Goal: Complete application form: Complete application form

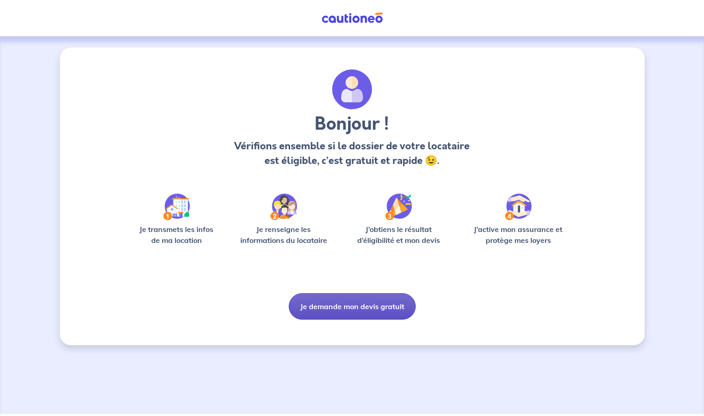
click at [375, 308] on button "Je demande mon devis gratuit" at bounding box center [352, 306] width 127 height 26
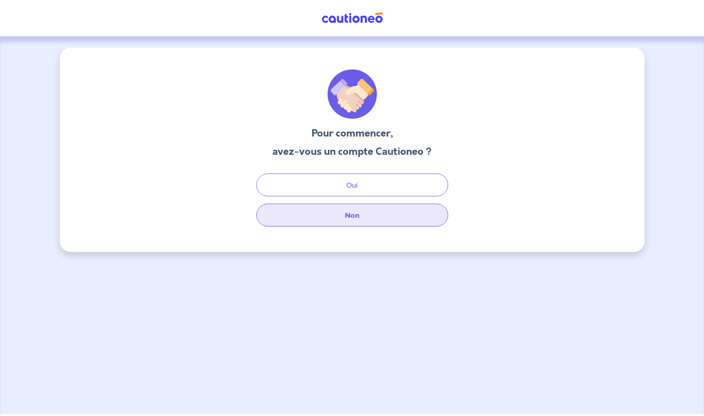
click at [355, 214] on button "Non" at bounding box center [352, 215] width 192 height 23
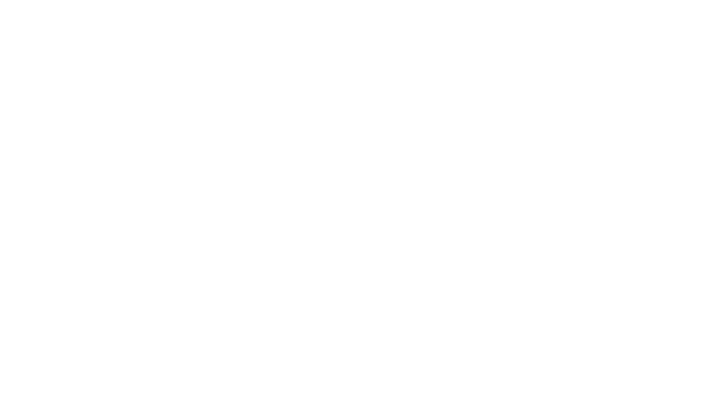
select select "FR"
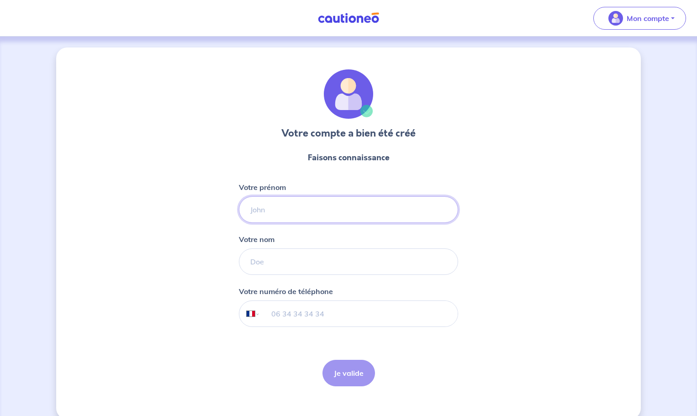
click at [269, 211] on input "Votre prénom" at bounding box center [348, 209] width 219 height 26
type input "[PERSON_NAME]"
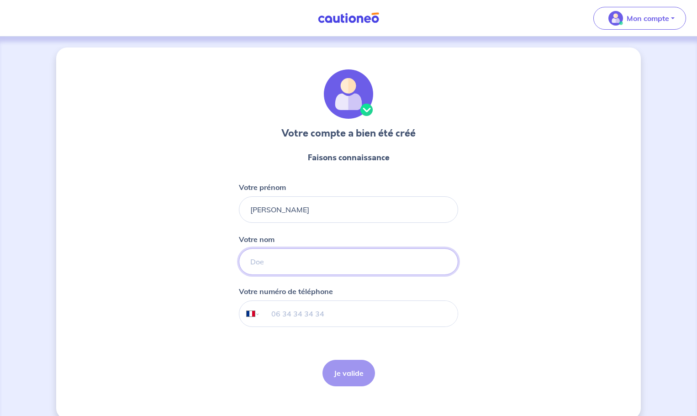
type input "laurenceau"
type input "06 52 25 94 40"
click at [353, 377] on button "Je valide" at bounding box center [348, 373] width 53 height 26
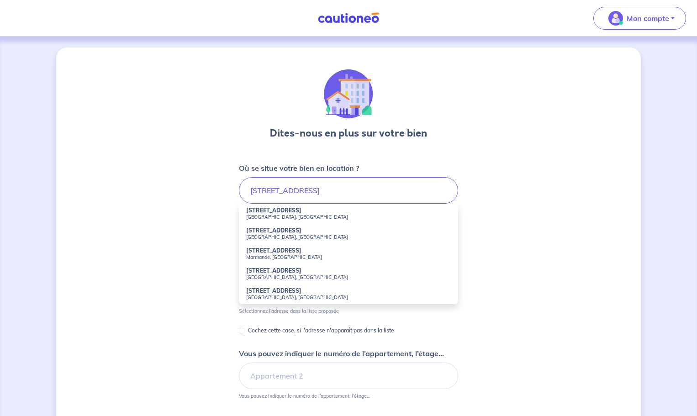
click at [278, 212] on strong "78 Rue des Carmes" at bounding box center [273, 210] width 55 height 7
type input "78 Rue des Carmes, Orléans, France"
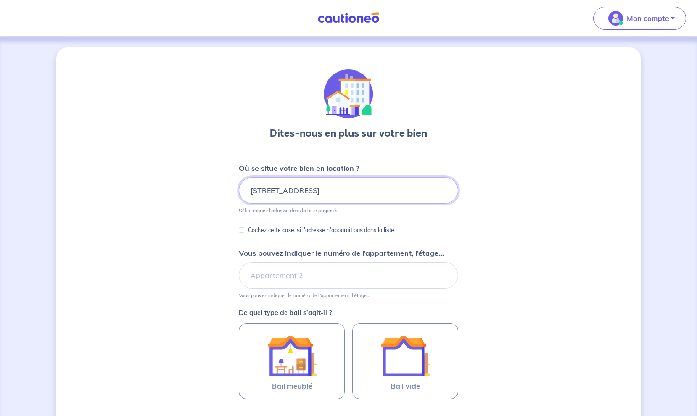
click at [365, 195] on input "78 Rue des Carmes, Orléans, France" at bounding box center [348, 190] width 219 height 26
click at [272, 277] on input "Vous pouvez indiquer le numéro de l’appartement, l’étage..." at bounding box center [348, 275] width 219 height 26
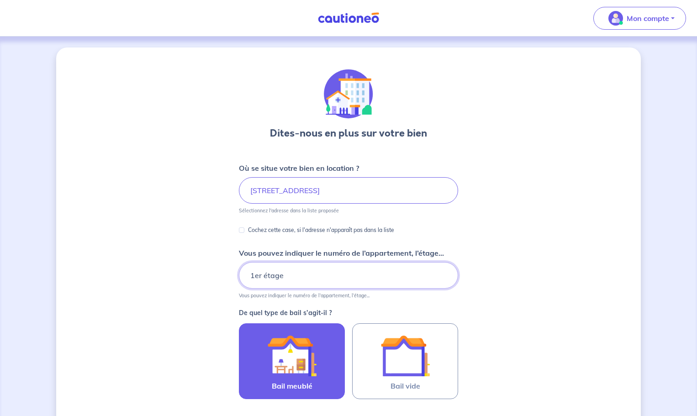
type input "1er étage"
click at [300, 360] on img at bounding box center [291, 355] width 49 height 49
click at [0, 0] on input "Bail meublé" at bounding box center [0, 0] width 0 height 0
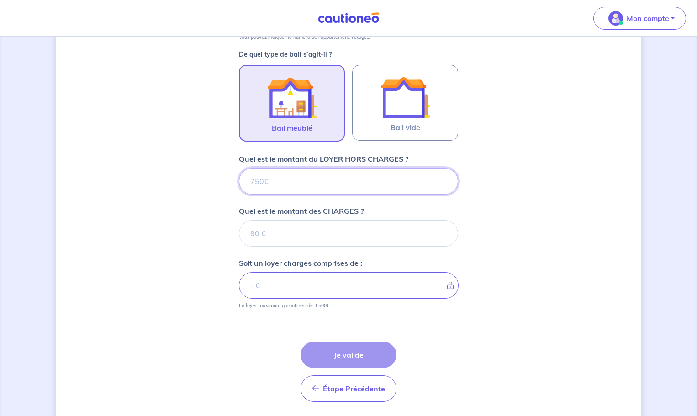
scroll to position [288, 0]
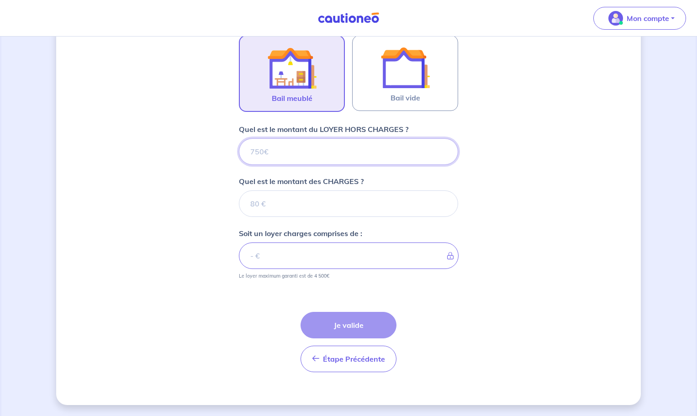
click at [264, 150] on input "Quel est le montant du LOYER HORS CHARGES ?" at bounding box center [348, 151] width 219 height 26
click at [258, 206] on input "Quel est le montant des CHARGES ?" at bounding box center [348, 203] width 219 height 26
type input "60"
click at [253, 151] on input "Quel est le montant du LOYER HORS CHARGES ?" at bounding box center [348, 151] width 219 height 26
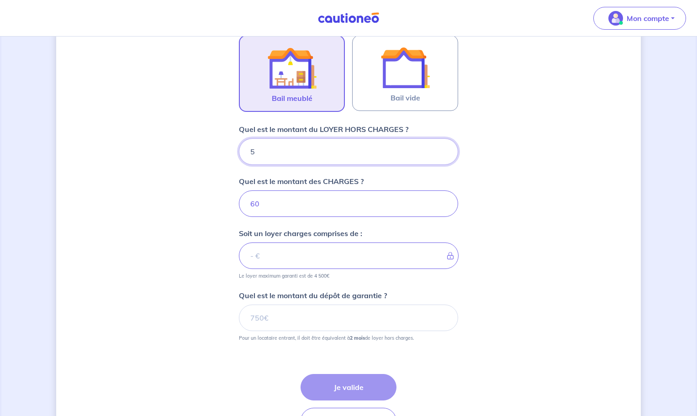
type input "59"
type input "65"
type input "590"
type input "650"
type input "590"
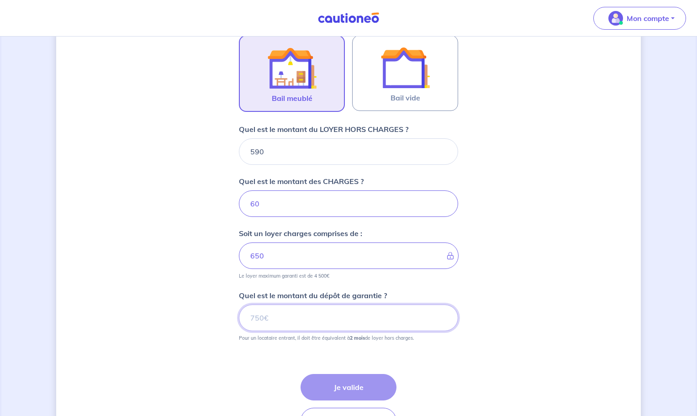
click at [255, 316] on input "Quel est le montant du dépôt de garantie ?" at bounding box center [348, 318] width 219 height 26
type input "1180"
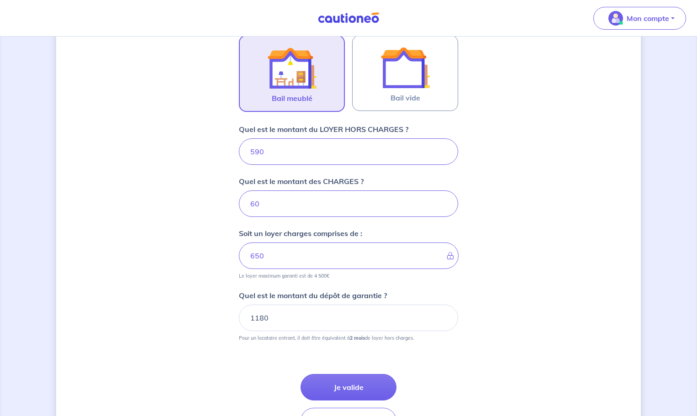
click at [365, 385] on button "Je valide" at bounding box center [349, 387] width 96 height 26
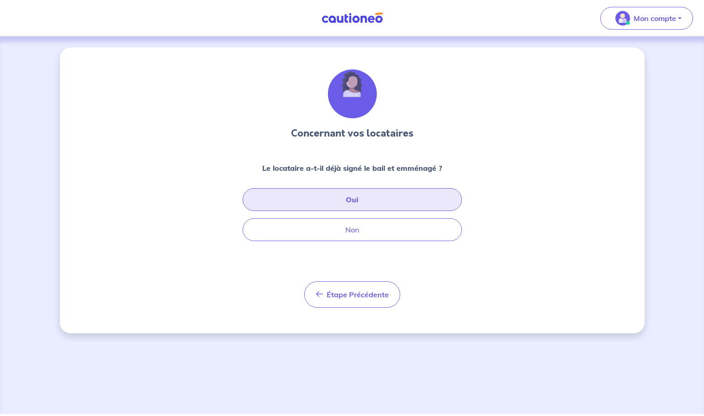
click at [355, 201] on button "Oui" at bounding box center [352, 199] width 219 height 23
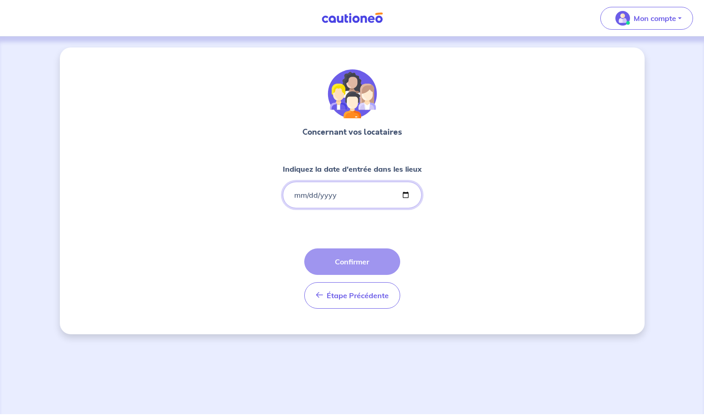
click at [295, 195] on input "Indiquez la date d'entrée dans les lieux" at bounding box center [352, 195] width 139 height 26
click at [308, 194] on input "Indiquez la date d'entrée dans les lieux" at bounding box center [352, 195] width 139 height 26
click at [295, 191] on input "Indiquez la date d'entrée dans les lieux" at bounding box center [352, 195] width 139 height 26
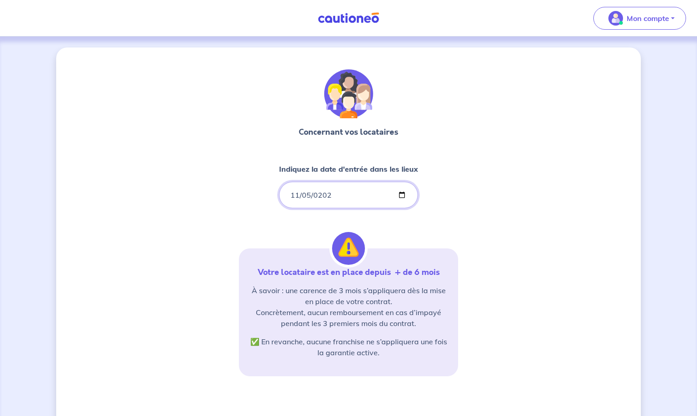
type input "2023-11-05"
click at [498, 276] on div "Concernant vos locataires Indiquez la date d'entrée dans les lieux 2023-11-05 V…" at bounding box center [348, 278] width 585 height 462
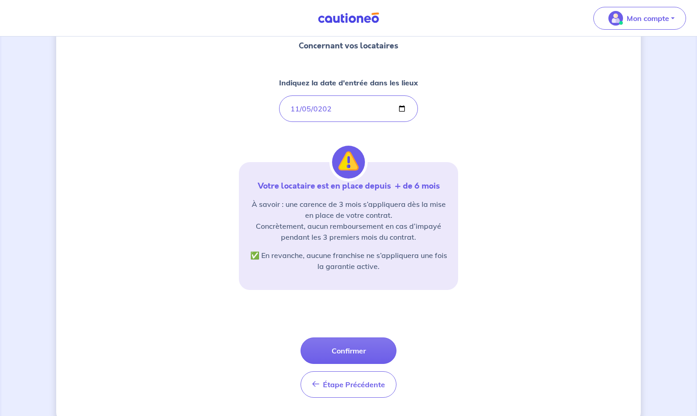
scroll to position [87, 0]
click at [353, 351] on button "Confirmer" at bounding box center [349, 350] width 96 height 26
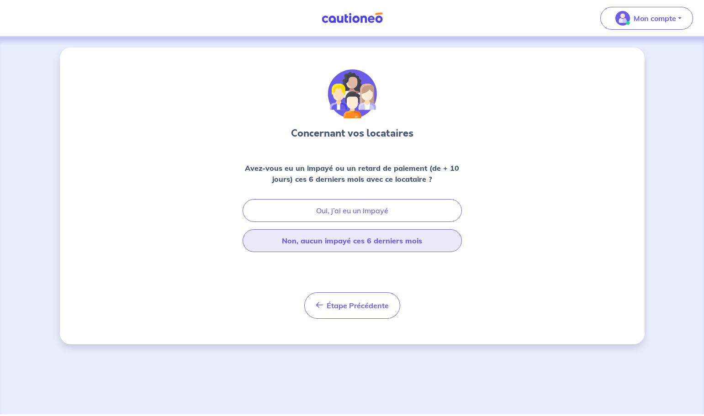
click at [338, 243] on button "Non, aucun impayé ces 6 derniers mois" at bounding box center [352, 240] width 219 height 23
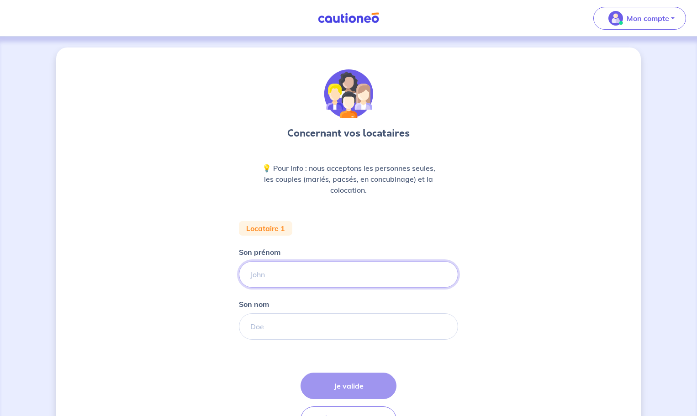
click at [254, 277] on input "Son prénom" at bounding box center [348, 274] width 219 height 26
click at [255, 275] on input "Son prénom" at bounding box center [348, 274] width 219 height 26
type input "KHIAL"
click at [250, 326] on input "Son nom" at bounding box center [348, 326] width 219 height 26
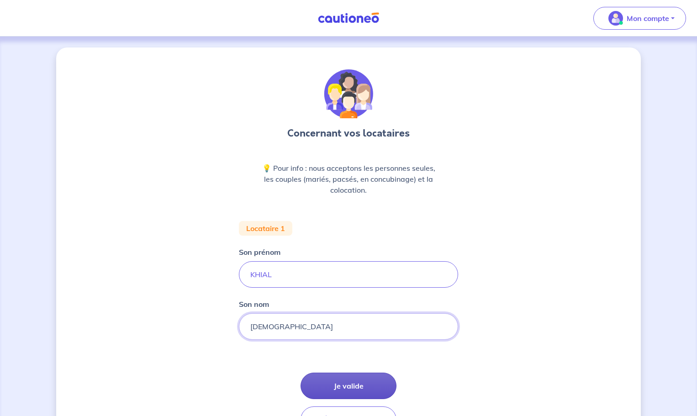
type input "Mohammed"
click at [361, 393] on button "Je valide" at bounding box center [349, 386] width 96 height 26
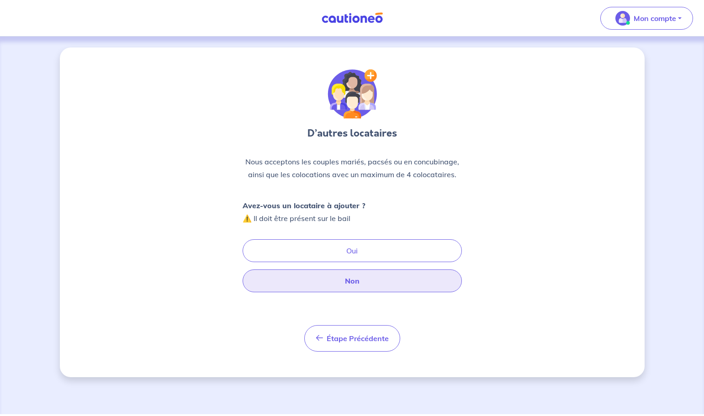
click at [354, 284] on button "Non" at bounding box center [352, 280] width 219 height 23
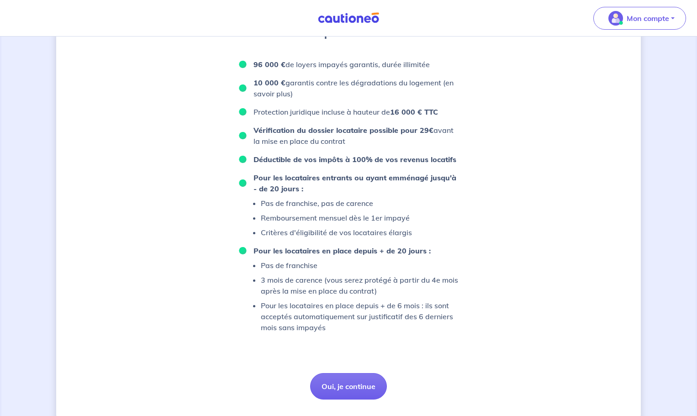
scroll to position [416, 0]
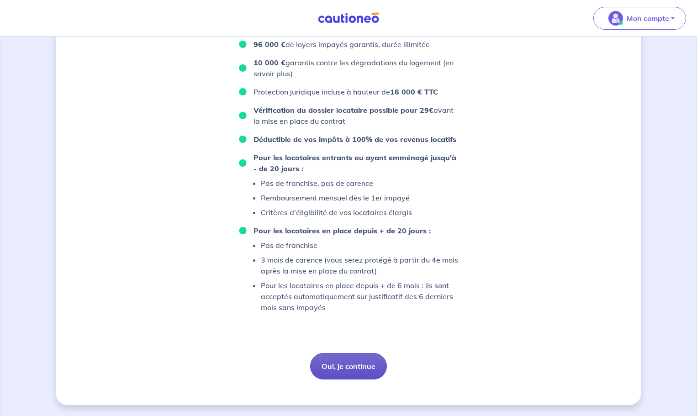
click at [369, 364] on button "Oui, je continue" at bounding box center [348, 366] width 77 height 26
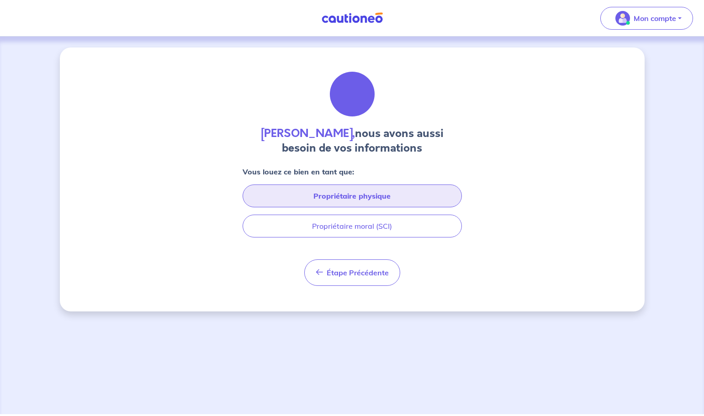
click at [370, 200] on button "Propriétaire physique" at bounding box center [352, 196] width 219 height 23
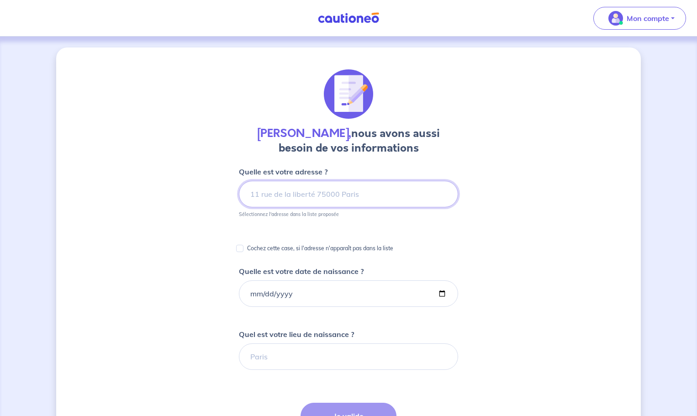
click at [265, 195] on input at bounding box center [348, 194] width 219 height 26
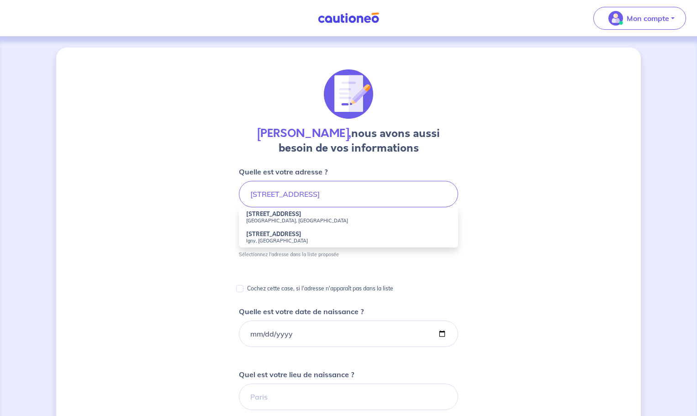
click at [268, 235] on strong "6 Rue Bachaumont" at bounding box center [273, 234] width 55 height 7
type input "6 Rue Bachaumont, Igny, France"
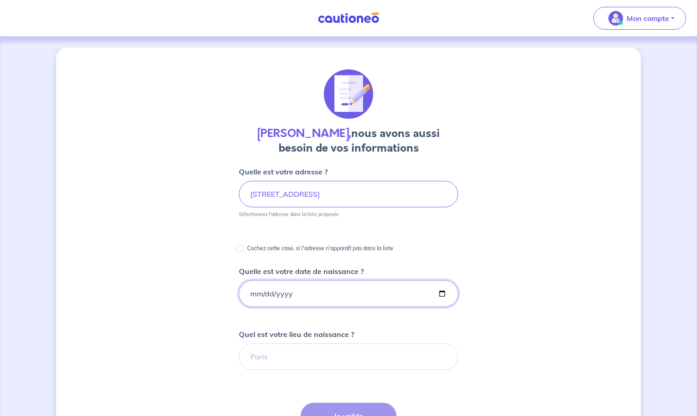
click at [254, 293] on input "Quelle est votre date de naissance ?" at bounding box center [348, 293] width 219 height 26
type input "1990-11-13"
click at [265, 358] on input "Quel est votre lieu de naissance ?" at bounding box center [348, 356] width 219 height 26
click at [304, 360] on input "sevres" at bounding box center [348, 356] width 219 height 26
click at [248, 356] on input "sevres" at bounding box center [348, 356] width 219 height 26
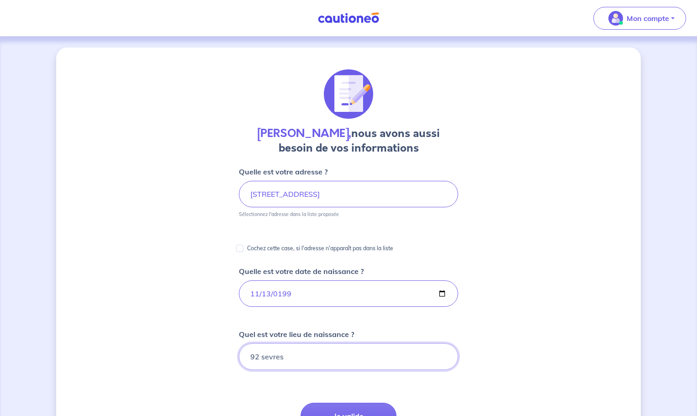
drag, startPoint x: 327, startPoint y: 369, endPoint x: 316, endPoint y: 368, distance: 11.9
click at [328, 369] on input "92 sevres" at bounding box center [348, 356] width 219 height 26
drag, startPoint x: 289, startPoint y: 359, endPoint x: 238, endPoint y: 360, distance: 50.7
click at [238, 360] on div "Joaquim Laurenceau, nous avons aussi besoin de vos informations Quelle est votr…" at bounding box center [348, 342] width 585 height 591
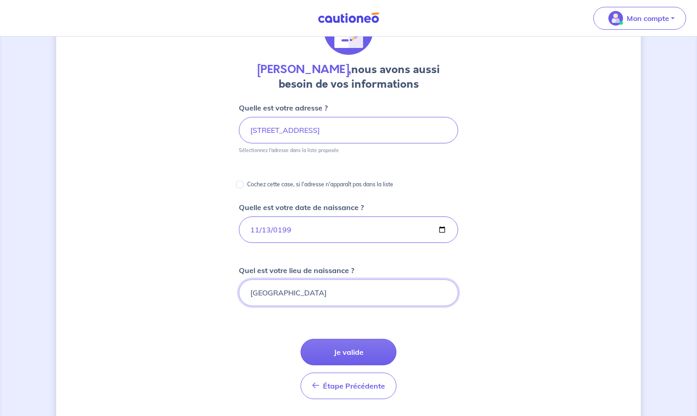
scroll to position [70, 0]
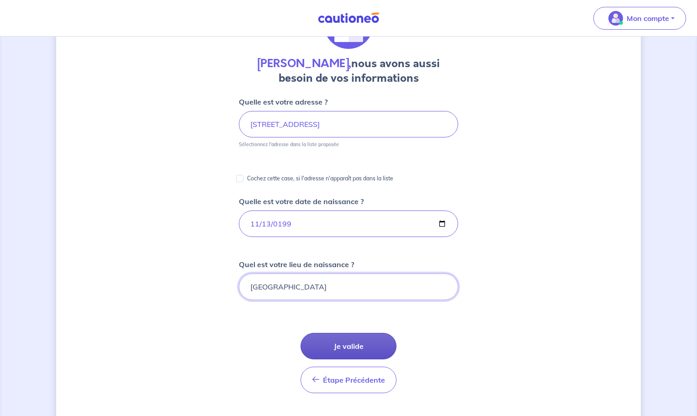
type input "Sèvres"
click at [374, 346] on button "Je valide" at bounding box center [349, 346] width 96 height 26
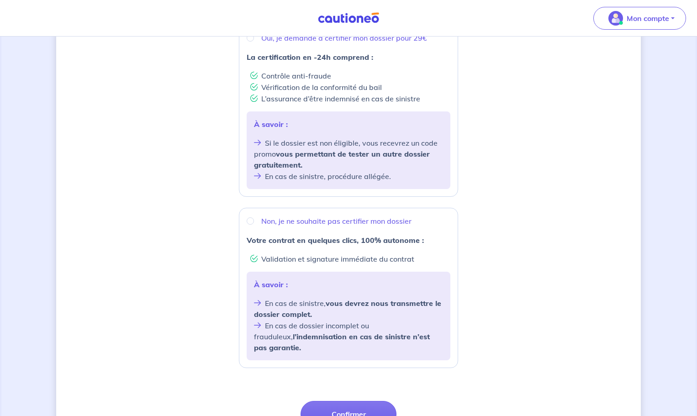
scroll to position [200, 0]
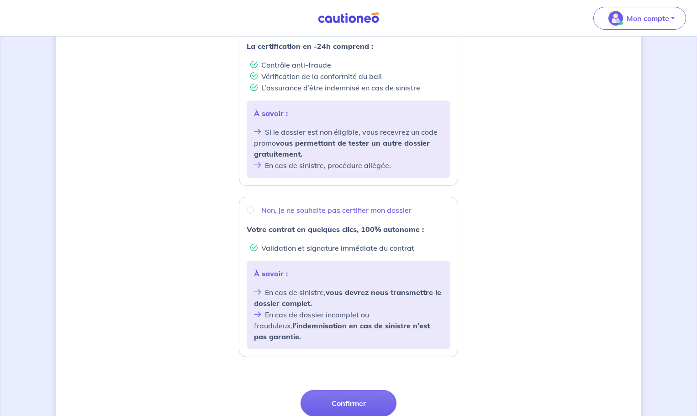
click at [328, 231] on strong "Votre contrat en quelques clics, 100% autonome :" at bounding box center [335, 229] width 177 height 9
radio input "true"
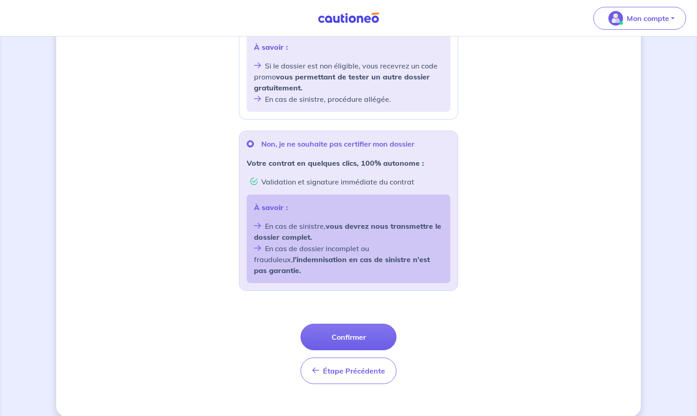
scroll to position [267, 0]
click at [349, 324] on button "Confirmer" at bounding box center [349, 336] width 96 height 26
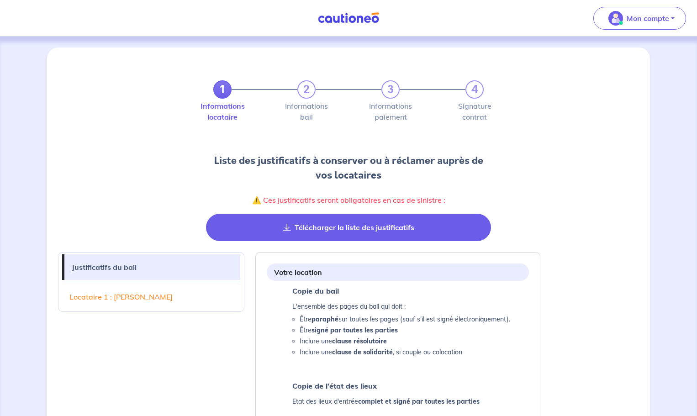
click at [381, 229] on button "Télécharger la liste des justificatifs" at bounding box center [348, 227] width 285 height 27
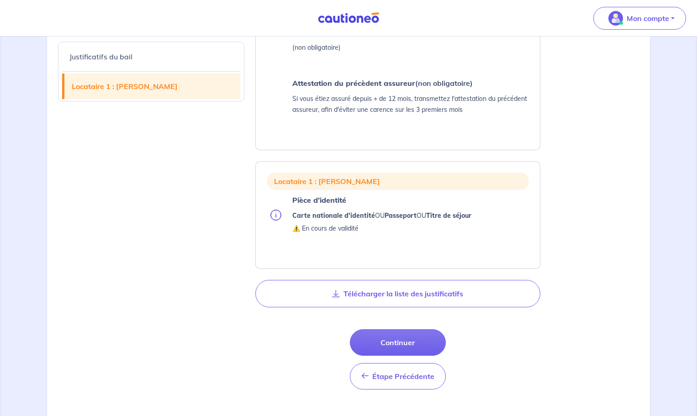
scroll to position [468, 0]
click at [406, 341] on button "Continuer" at bounding box center [398, 341] width 96 height 26
select select "FR"
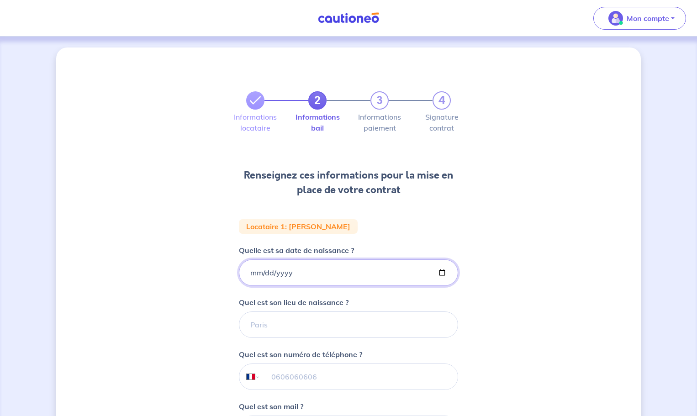
click at [264, 272] on input "Quelle est sa date de naissance ?" at bounding box center [348, 272] width 219 height 26
click at [250, 272] on input "Quelle est sa date de naissance ?" at bounding box center [348, 272] width 219 height 26
click at [252, 273] on input "Quelle est sa date de naissance ?" at bounding box center [348, 272] width 219 height 26
type input "1986-02-19"
click at [258, 324] on input "Quel est son lieu de naissance ?" at bounding box center [348, 324] width 219 height 26
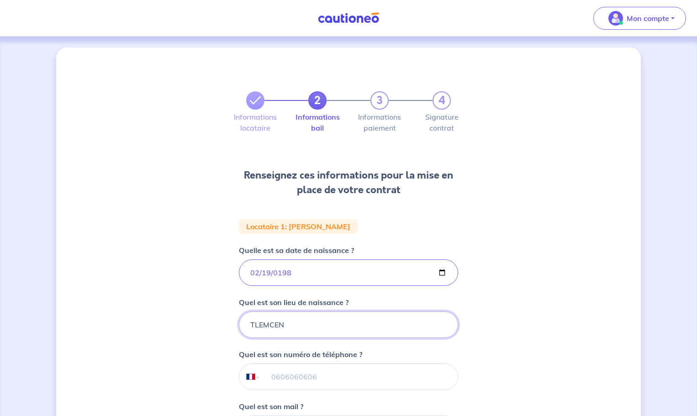
type input "TLEMCEN"
click at [270, 378] on input "tel" at bounding box center [358, 377] width 197 height 26
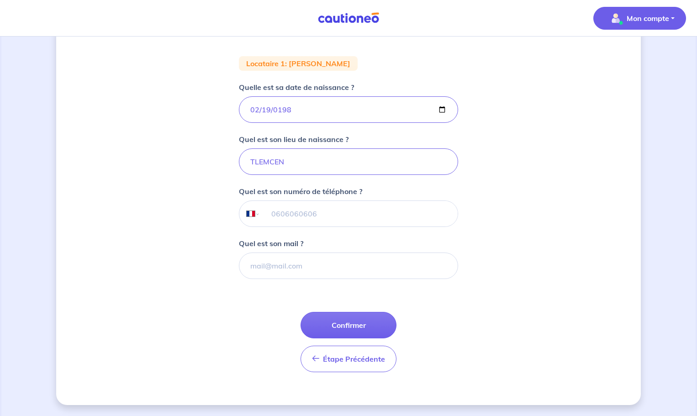
click at [675, 18] on button "Mon compte" at bounding box center [639, 18] width 93 height 23
click at [674, 17] on button "Mon compte" at bounding box center [639, 18] width 93 height 23
click at [289, 216] on input "tel" at bounding box center [358, 214] width 197 height 26
click at [516, 211] on div "2 3 4 Informations locataire Informations bail Informations paiement Signature …" at bounding box center [348, 144] width 585 height 521
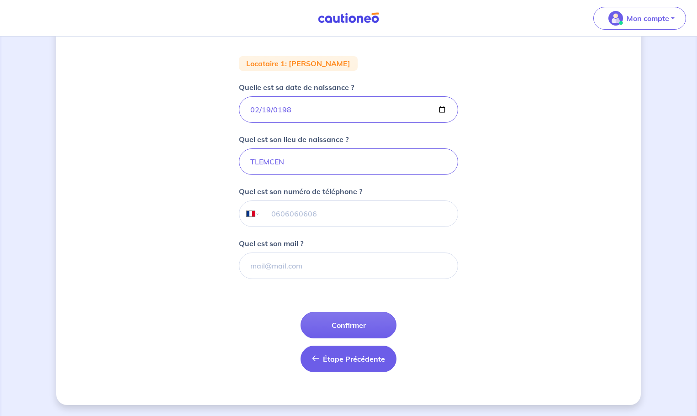
click at [365, 355] on span "Étape Précédente" at bounding box center [354, 358] width 62 height 9
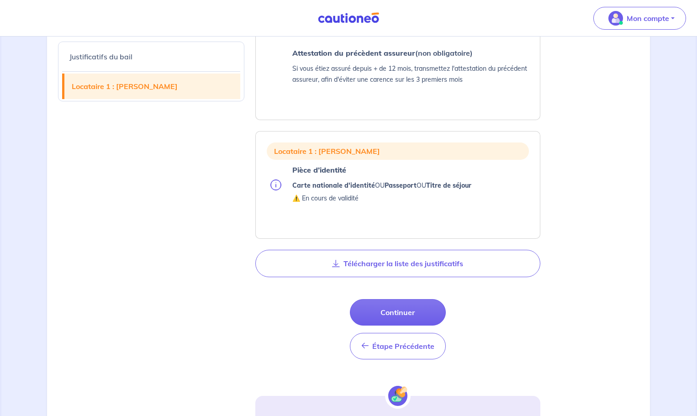
scroll to position [502, 0]
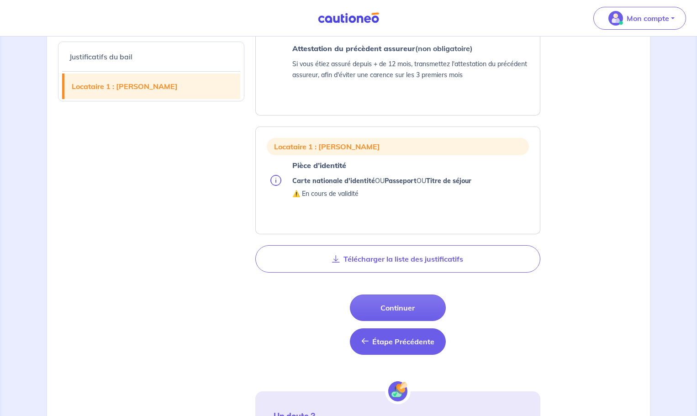
click at [414, 344] on span "Étape Précédente" at bounding box center [403, 341] width 62 height 9
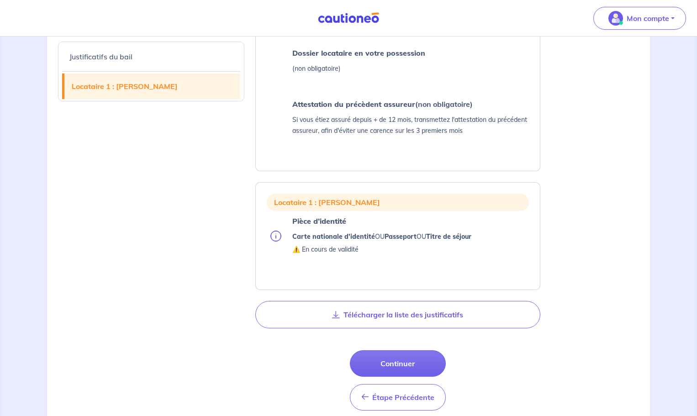
scroll to position [458, 0]
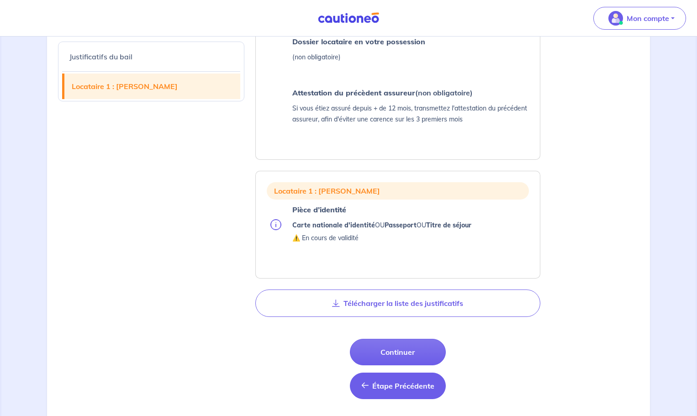
click at [417, 385] on span "Étape Précédente" at bounding box center [403, 385] width 62 height 9
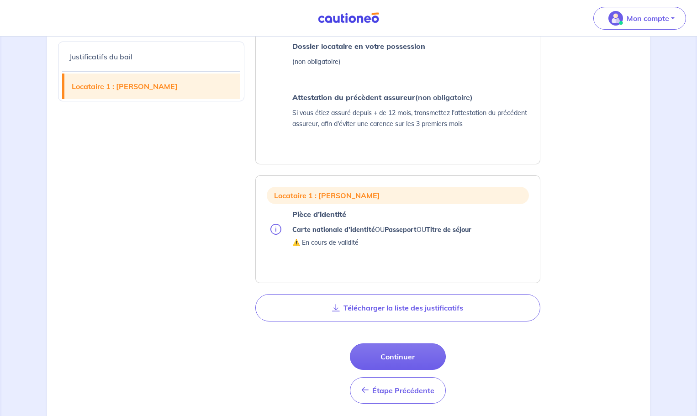
scroll to position [478, 0]
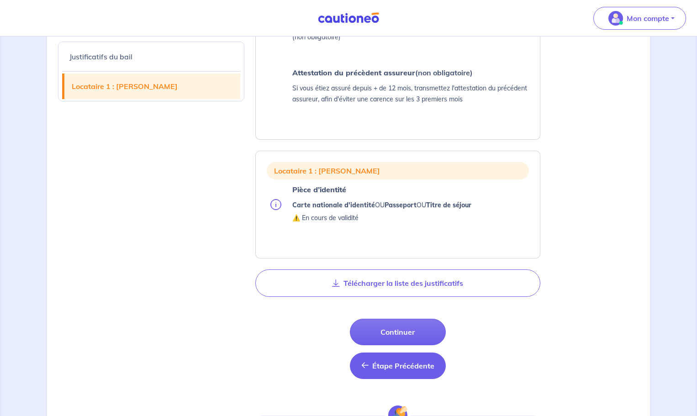
click at [403, 368] on span "Étape Précédente" at bounding box center [403, 365] width 62 height 9
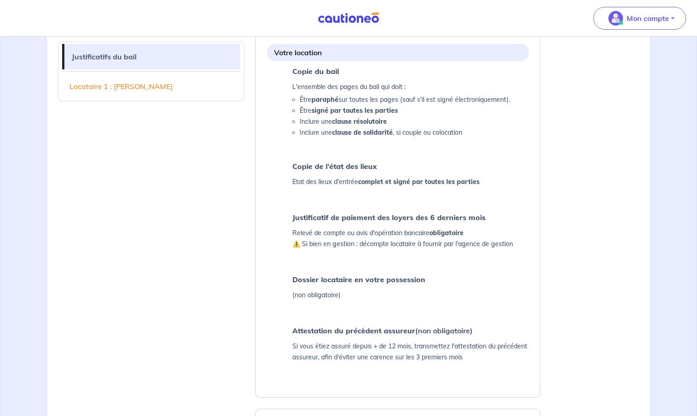
scroll to position [211, 0]
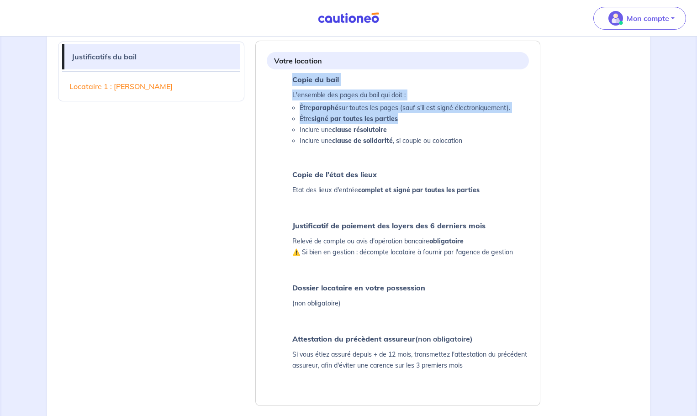
drag, startPoint x: 287, startPoint y: 69, endPoint x: 485, endPoint y: 117, distance: 204.4
click at [485, 117] on div "Votre location Copie du bail L'ensemble des pages du bail qui doit : Être parap…" at bounding box center [397, 223] width 277 height 357
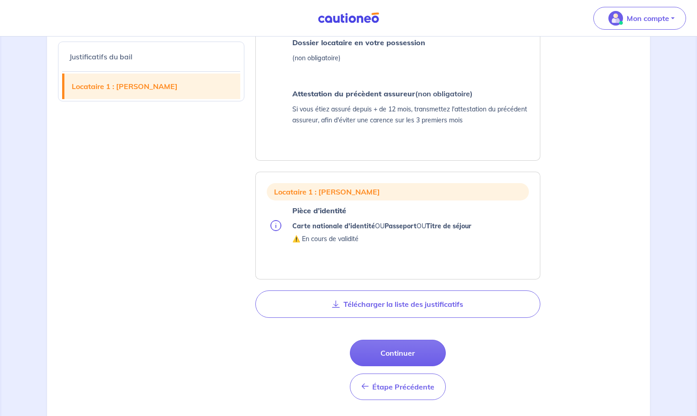
scroll to position [487, 0]
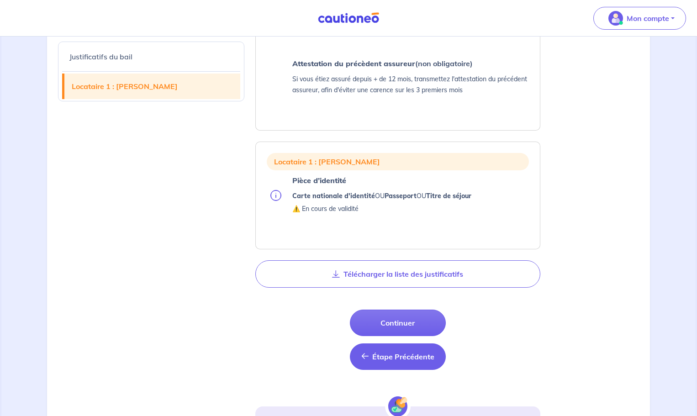
click at [414, 354] on span "Étape Précédente" at bounding box center [403, 356] width 62 height 9
